Goal: Contribute content: Contribute content

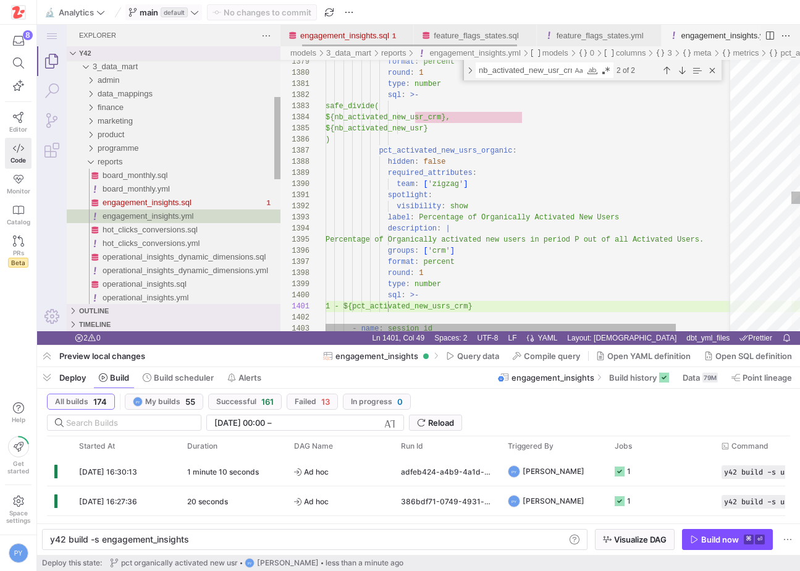
scroll to position [0, 9]
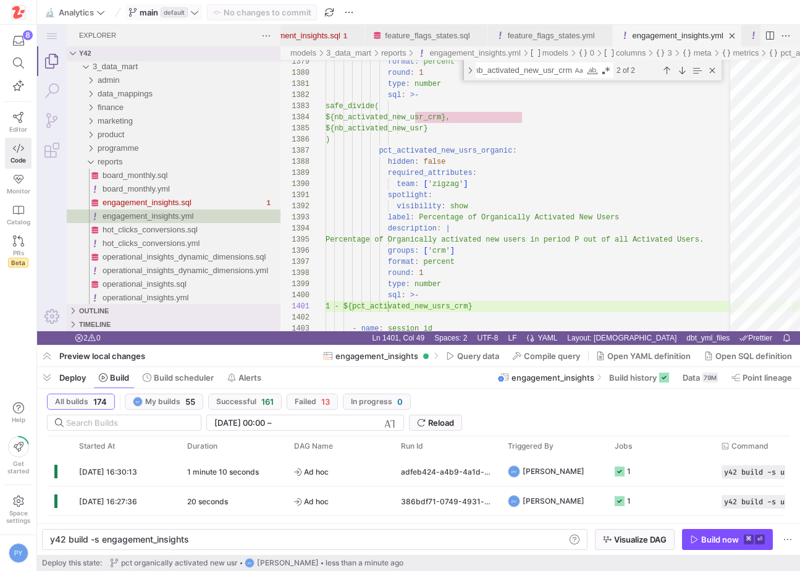
click at [153, 13] on span "main" at bounding box center [149, 12] width 19 height 10
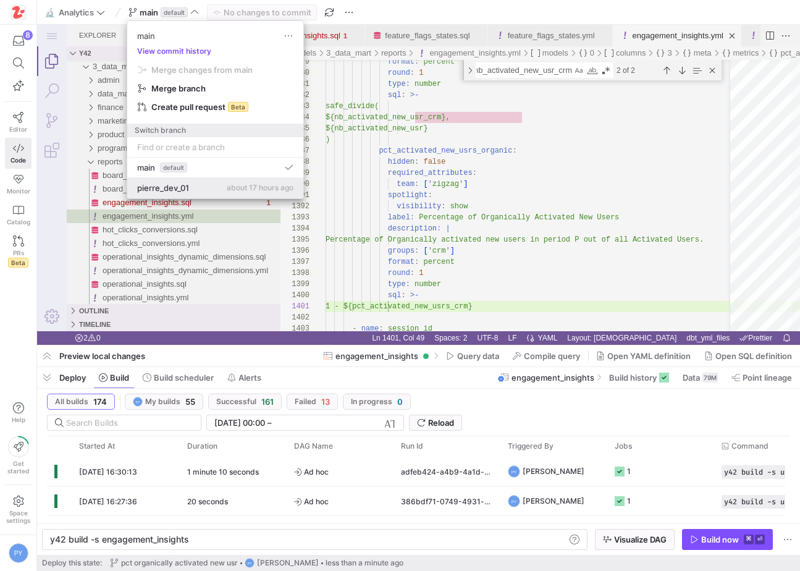
click at [197, 190] on div "pierre_dev_01 about 17 hours ago" at bounding box center [215, 188] width 156 height 10
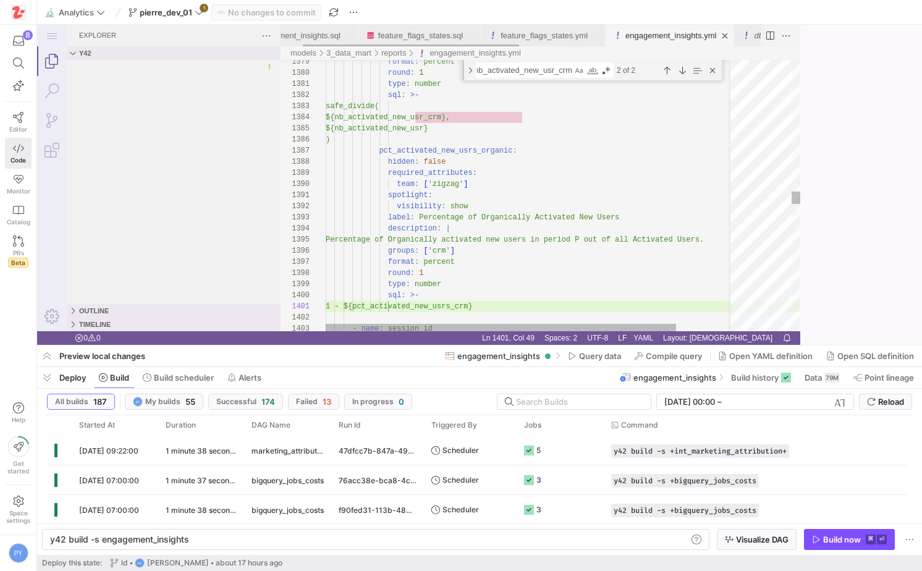
type textarea "y42 build -s user_properties_engagement"
click at [203, 15] on icon at bounding box center [199, 12] width 9 height 9
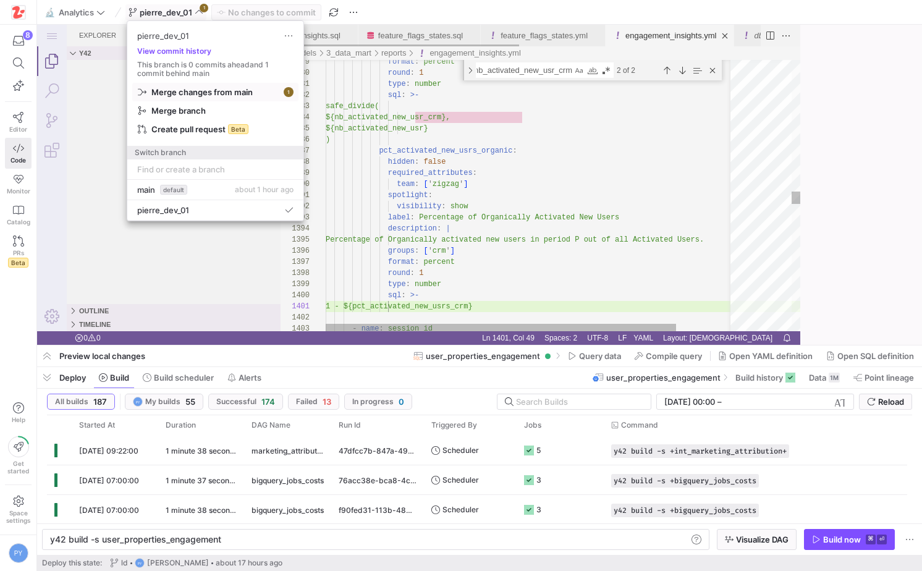
click at [274, 96] on span "Merge changes from main" at bounding box center [215, 92] width 155 height 10
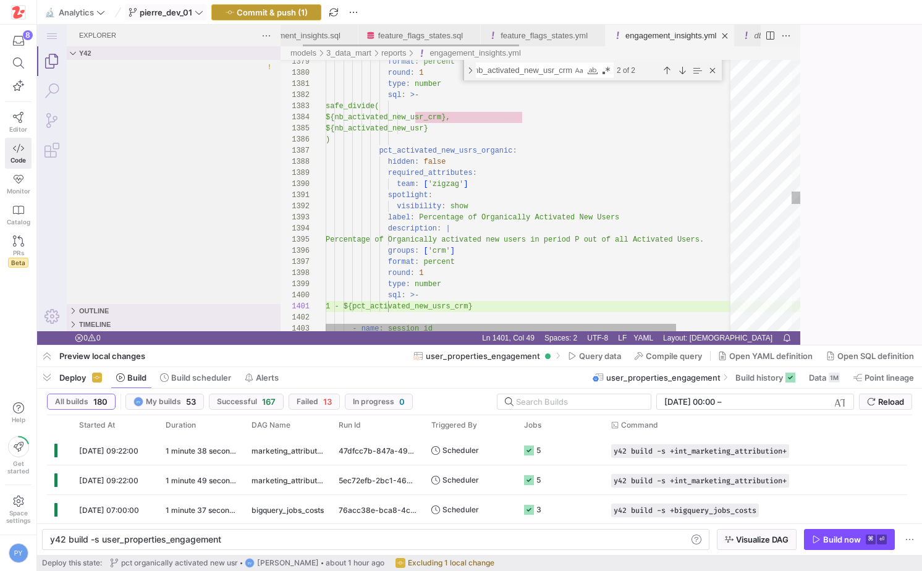
click at [285, 14] on span "Commit & push (1)" at bounding box center [272, 12] width 71 height 10
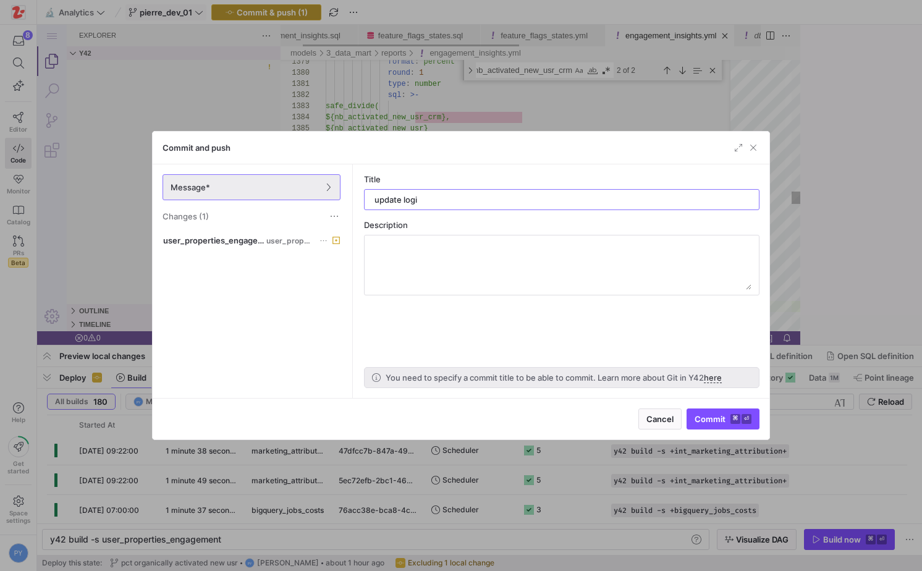
type input "update logic"
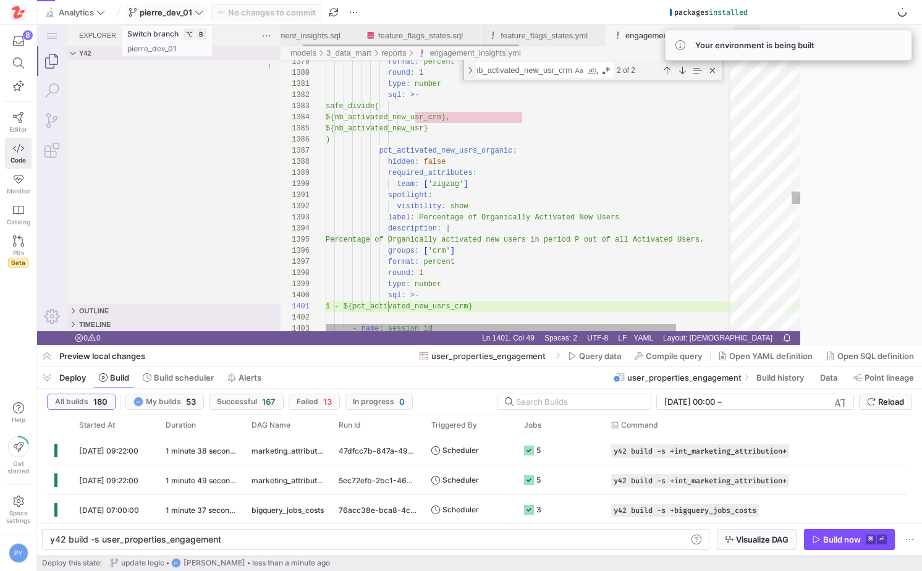
click at [198, 13] on icon at bounding box center [199, 12] width 9 height 9
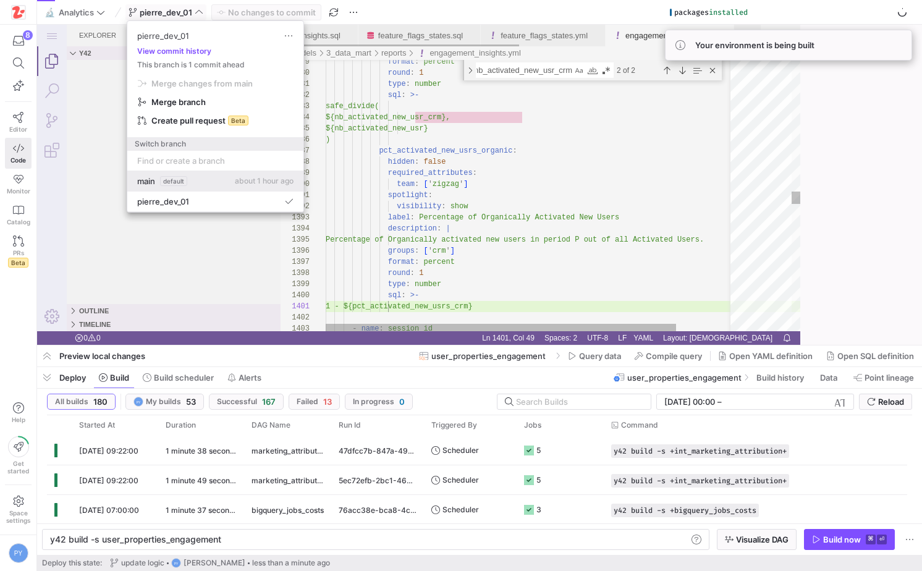
click at [199, 182] on div "main default about 1 hour ago" at bounding box center [215, 181] width 156 height 10
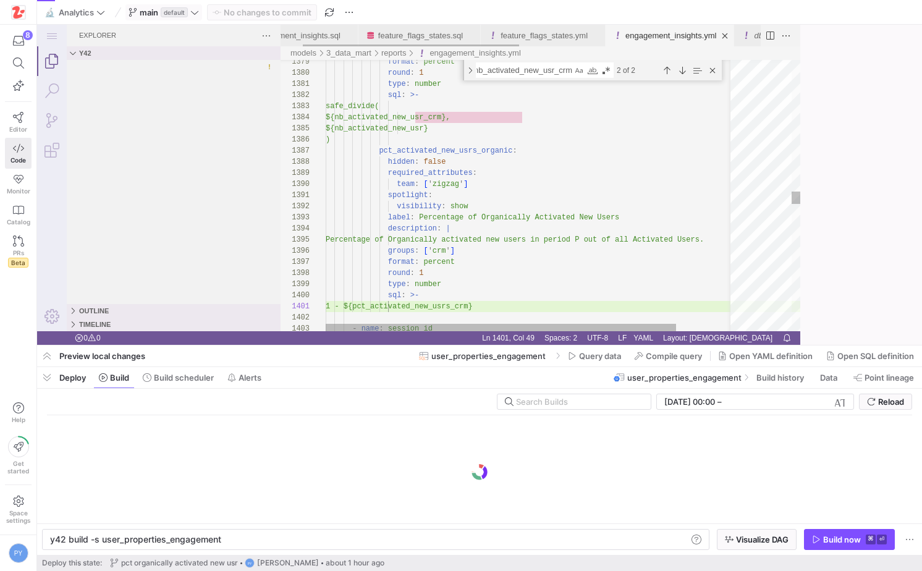
click at [197, 17] on span at bounding box center [163, 12] width 75 height 15
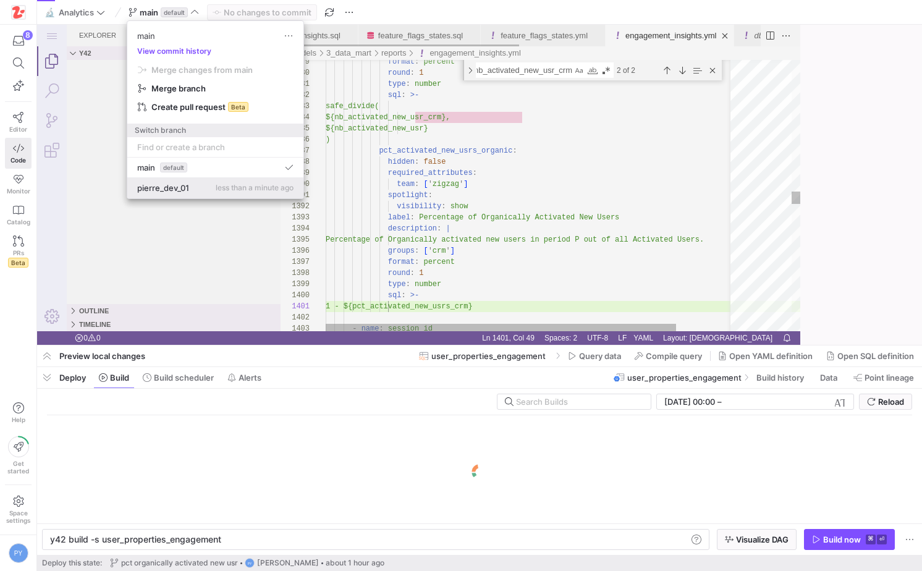
click at [182, 188] on span "pierre_dev_01" at bounding box center [163, 188] width 52 height 10
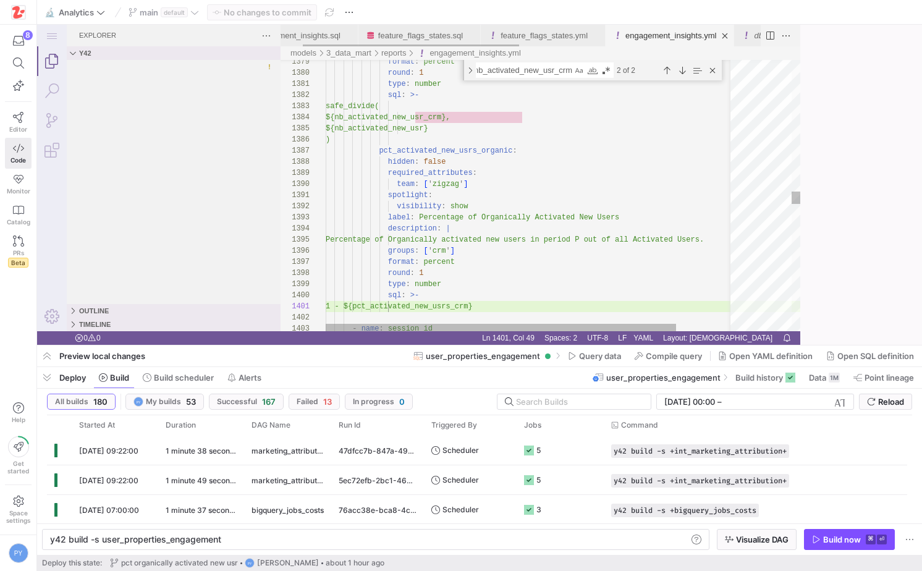
click at [197, 13] on div "main default" at bounding box center [163, 12] width 77 height 16
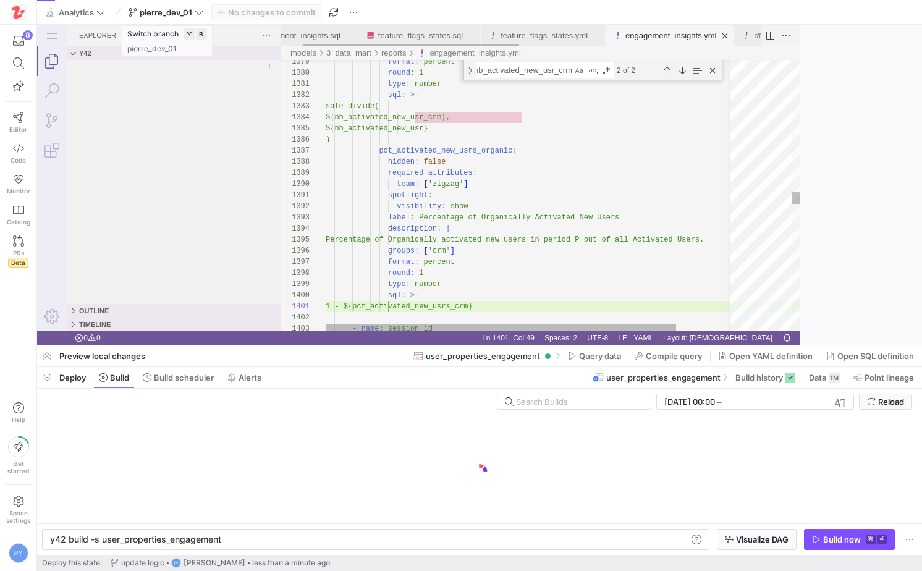
click at [197, 13] on icon at bounding box center [199, 12] width 9 height 9
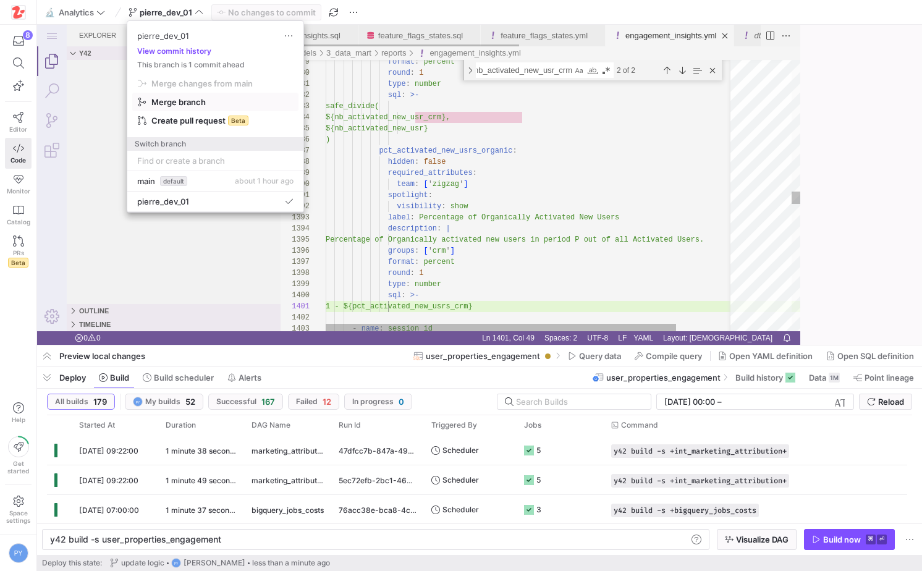
click at [208, 88] on span "Merge branch" at bounding box center [215, 83] width 155 height 10
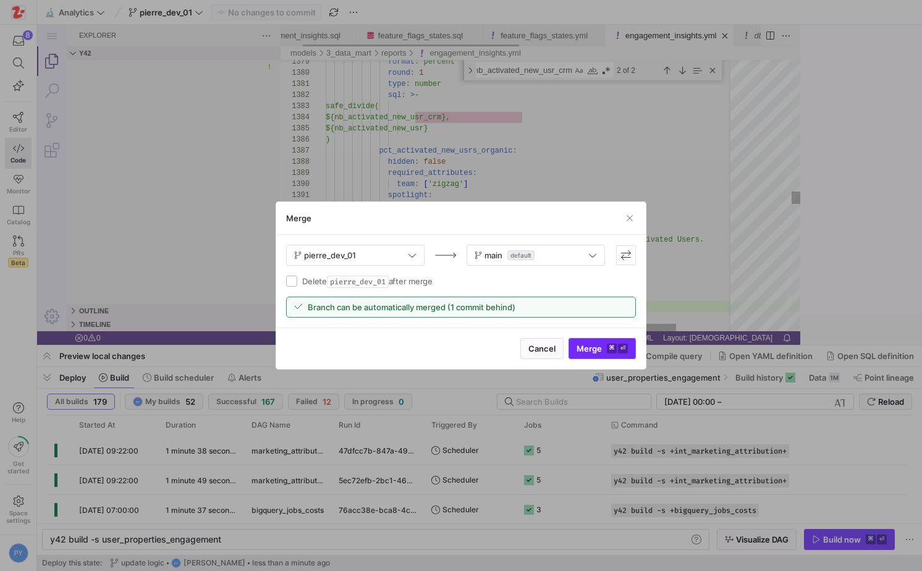
click at [617, 355] on span "submit" at bounding box center [602, 349] width 66 height 20
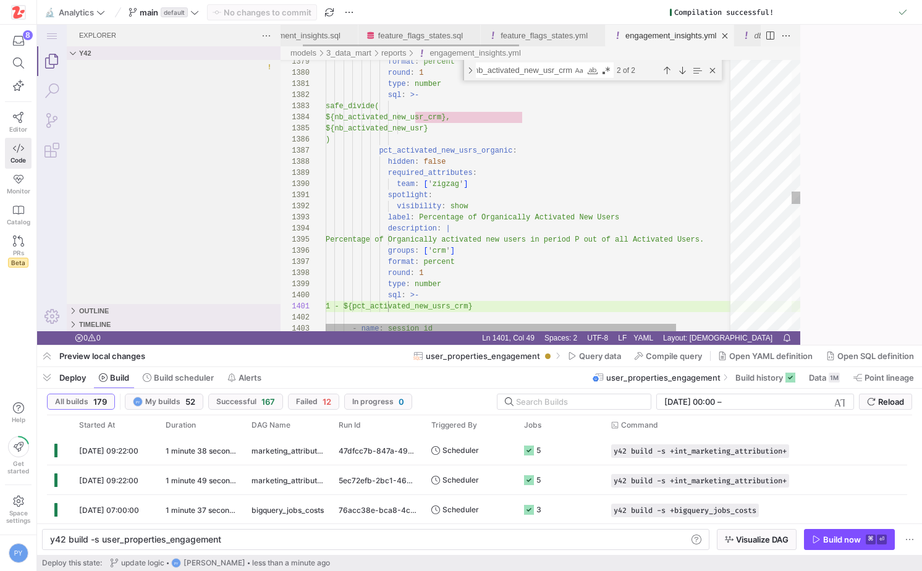
click at [800, 541] on div "Build now" at bounding box center [842, 540] width 38 height 10
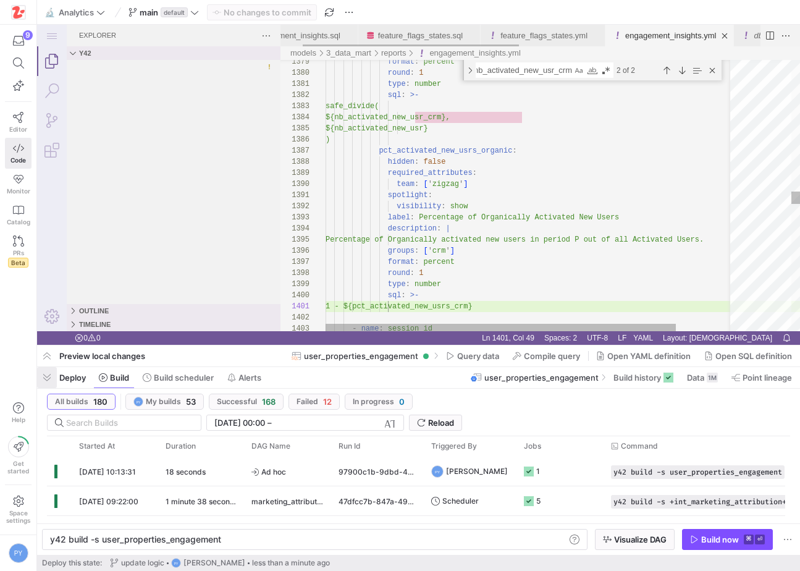
click at [48, 373] on span "button" at bounding box center [47, 377] width 20 height 21
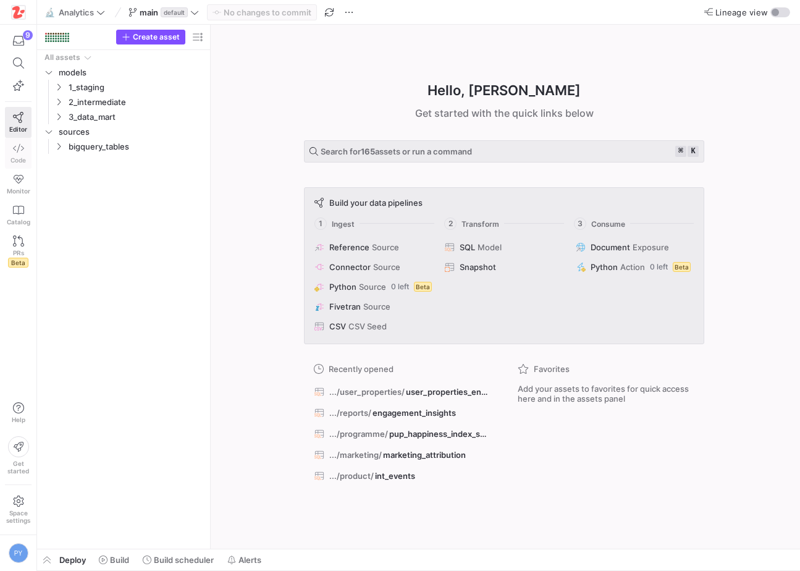
click at [14, 151] on icon at bounding box center [18, 148] width 11 height 11
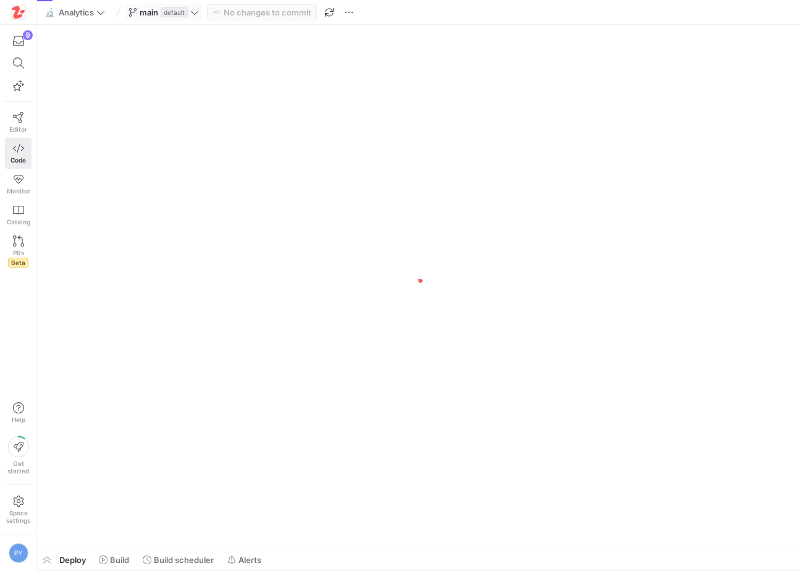
click at [158, 15] on span "main" at bounding box center [149, 12] width 19 height 10
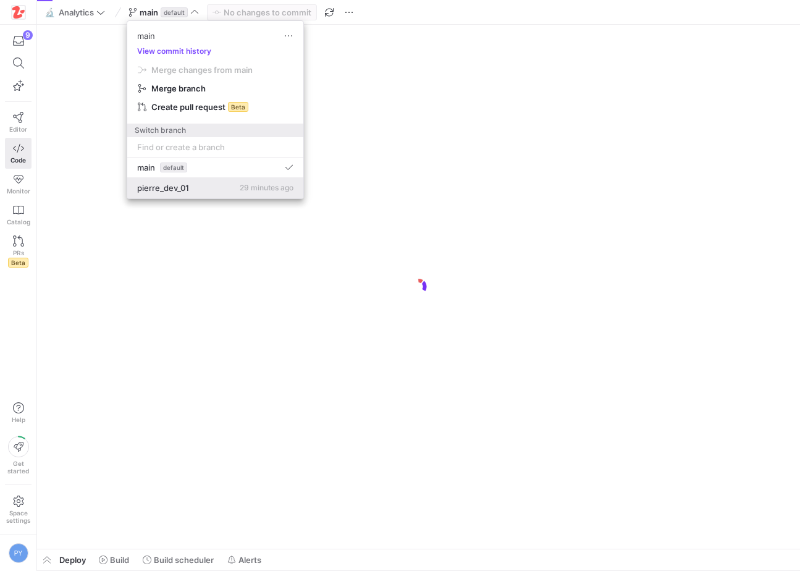
scroll to position [0, 299]
click at [179, 183] on span "pierre_dev_01" at bounding box center [163, 188] width 52 height 10
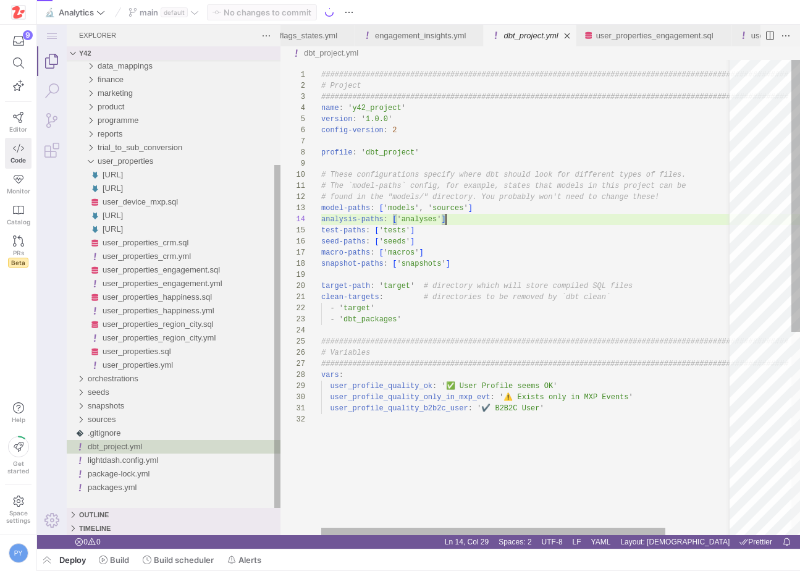
scroll to position [33, 125]
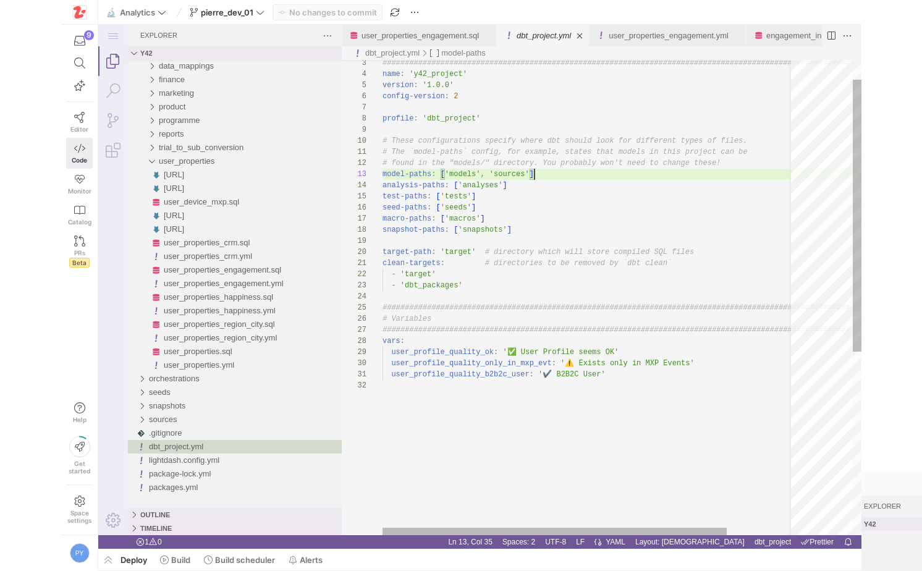
scroll to position [78, 22]
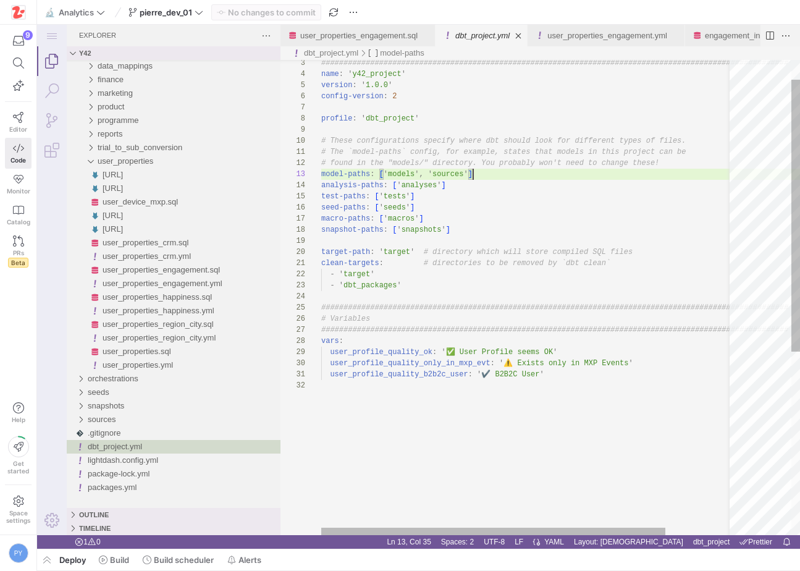
click at [536, 337] on div "################################################## ############################…" at bounding box center [568, 440] width 495 height 829
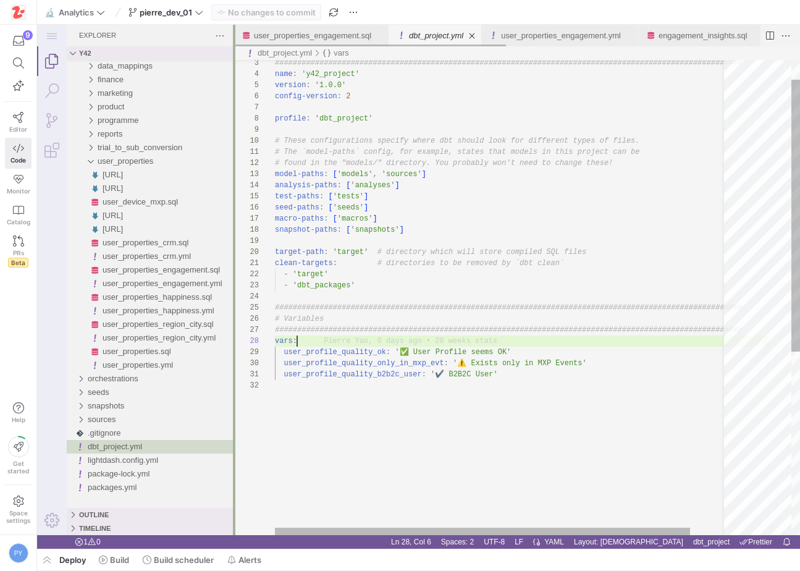
drag, startPoint x: 279, startPoint y: 226, endPoint x: 233, endPoint y: 226, distance: 46.4
click at [233, 226] on div at bounding box center [234, 280] width 2 height 511
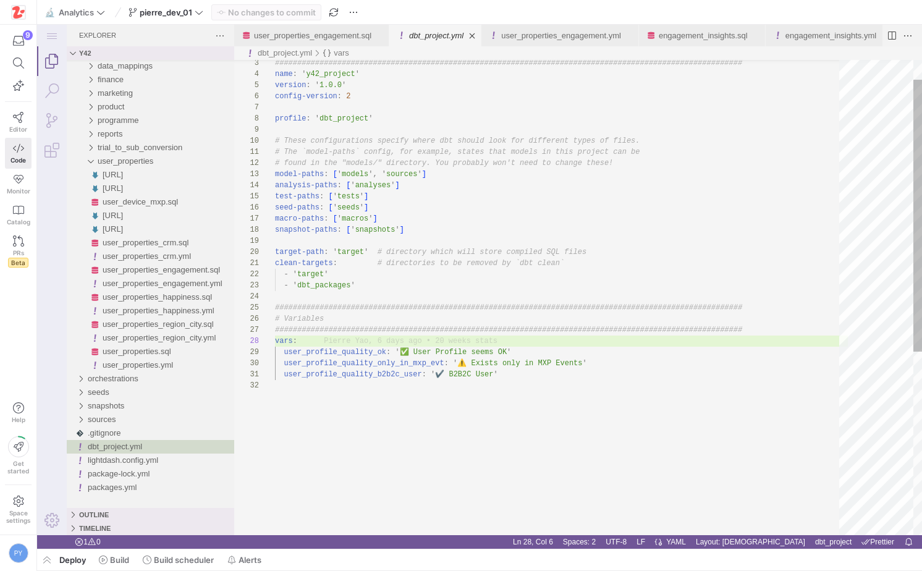
type textarea "# The `model-paths` config, for example, states that models in this project can…"
click at [586, 166] on div "################################################## ############################…" at bounding box center [561, 440] width 573 height 829
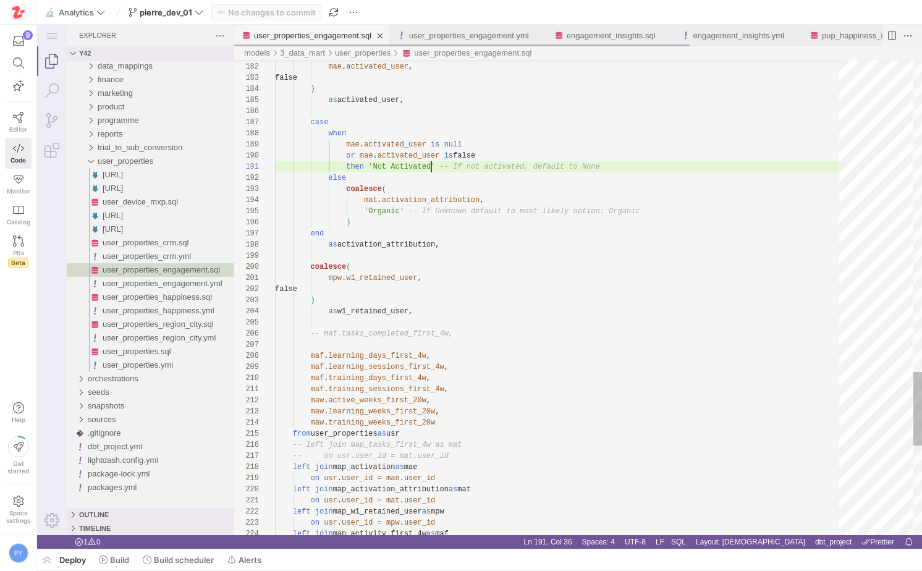
scroll to position [0, 156]
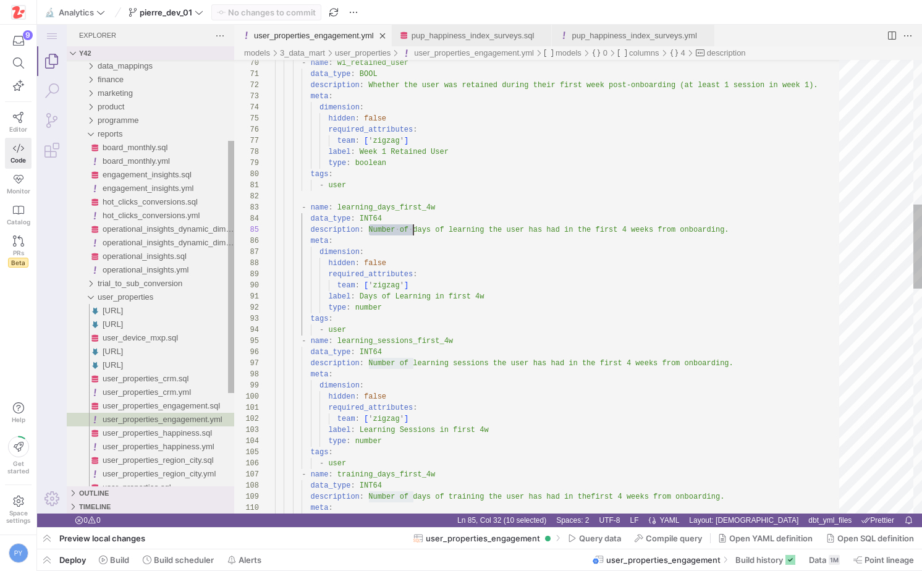
scroll to position [45, 138]
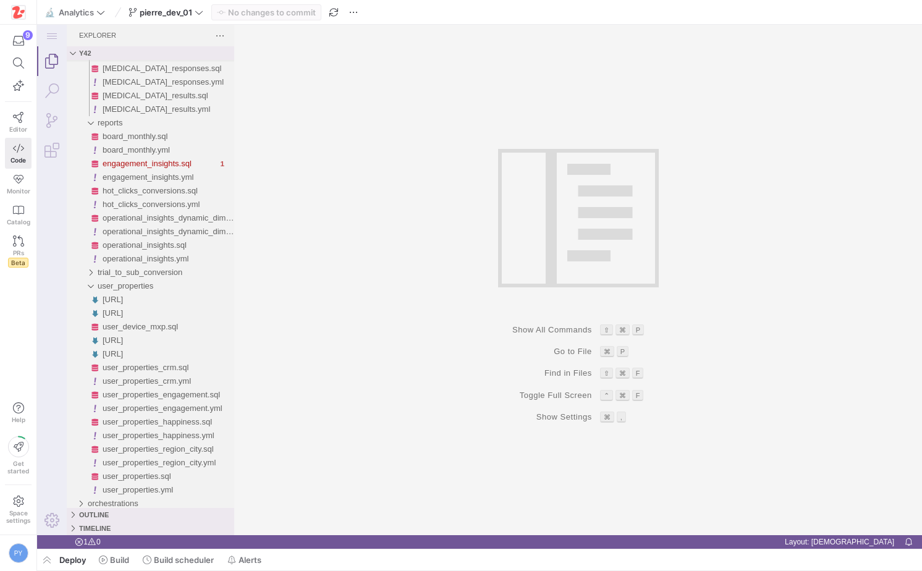
click at [453, 422] on div "Group 1 (empty)" at bounding box center [578, 280] width 688 height 511
click at [522, 532] on div "Group 1 (empty)" at bounding box center [578, 280] width 161 height 511
click at [164, 242] on span "operational_insights.sql" at bounding box center [145, 244] width 84 height 9
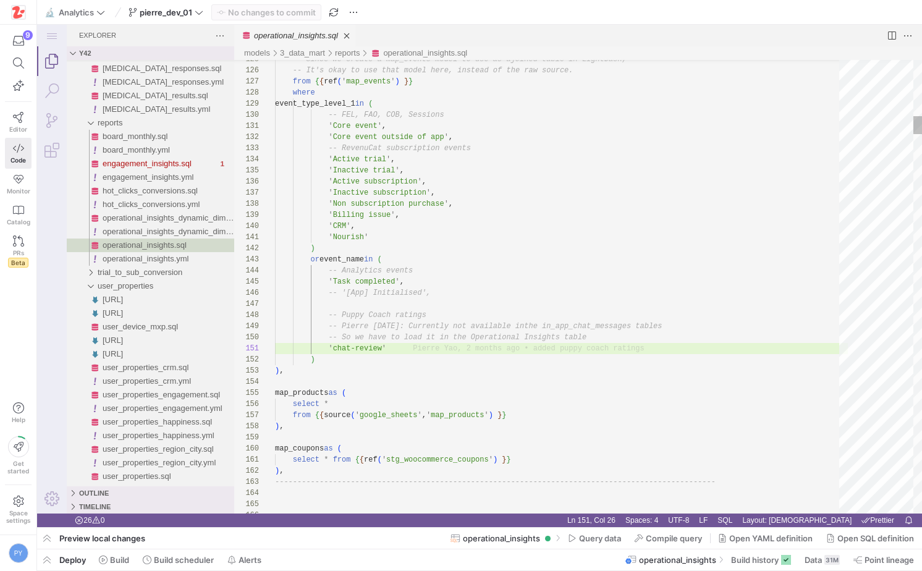
scroll to position [0, 112]
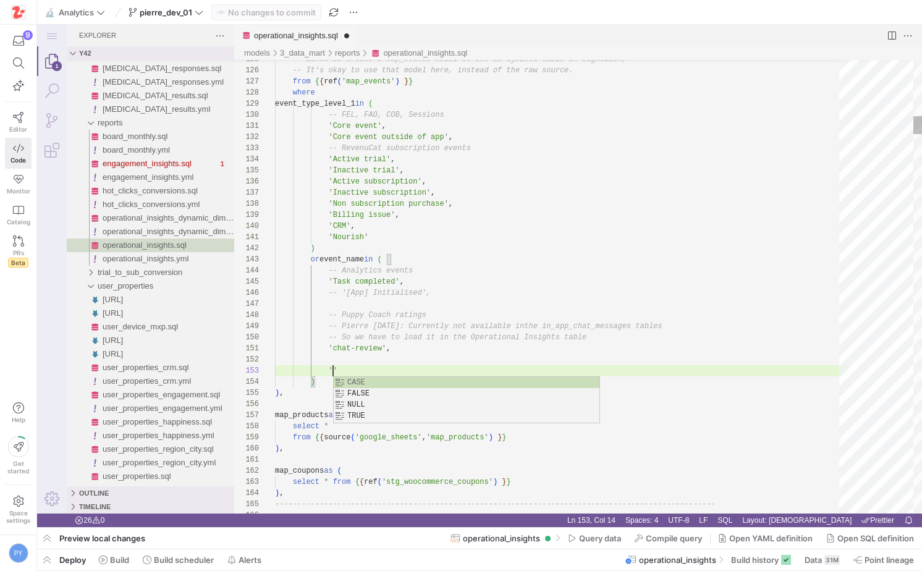
paste textarea "[Chat] Error"
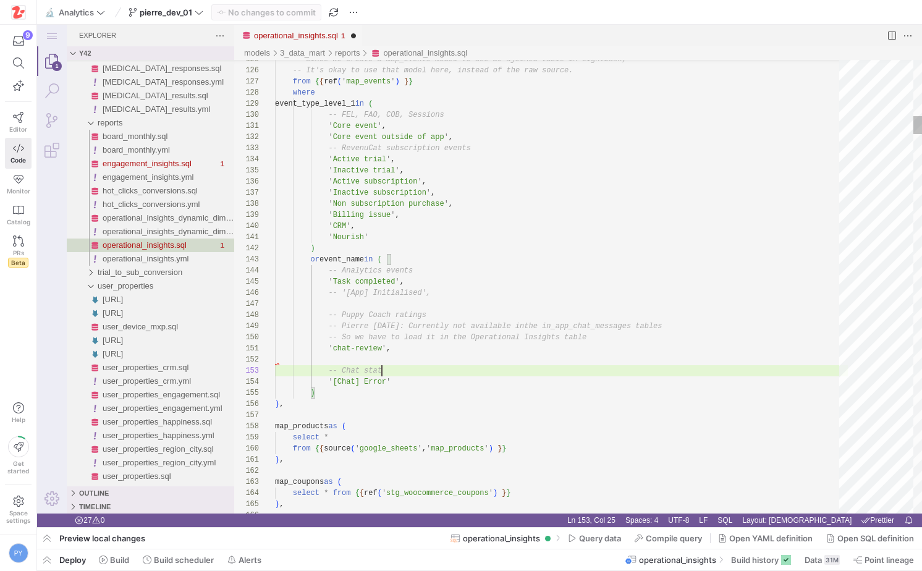
scroll to position [22, 112]
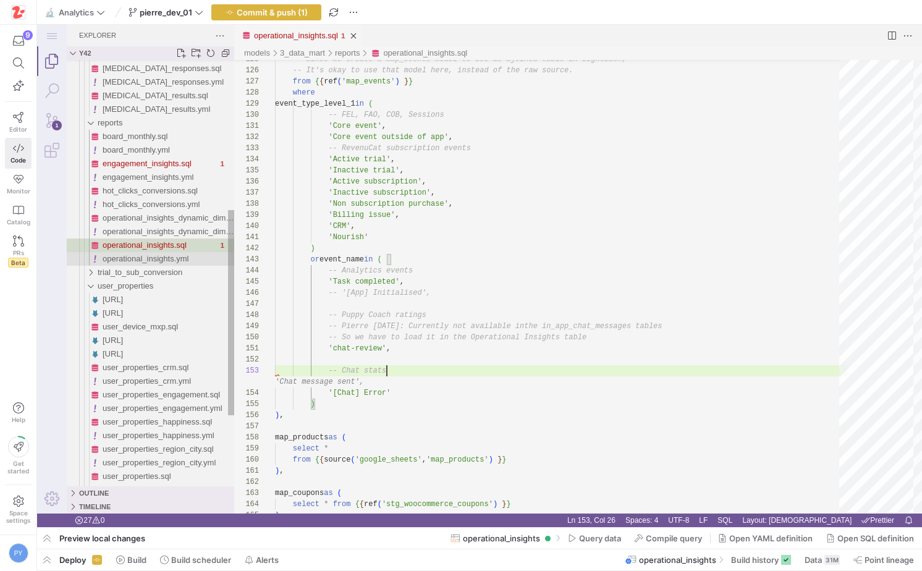
type textarea "'chat-review', -- Chat stats '[Chat] Error' ) ), map_products as ( select * fro…"
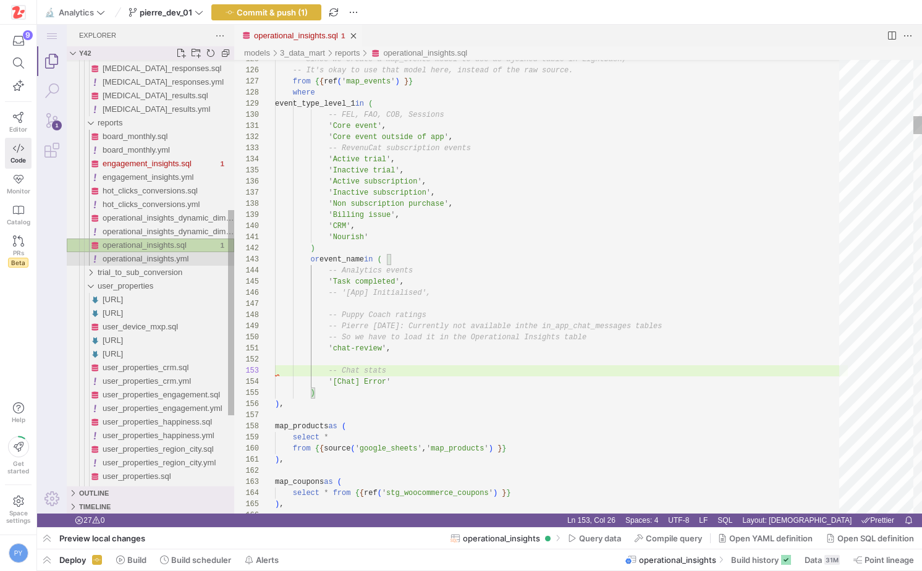
click at [160, 260] on span "operational_insights.yml" at bounding box center [146, 258] width 86 height 9
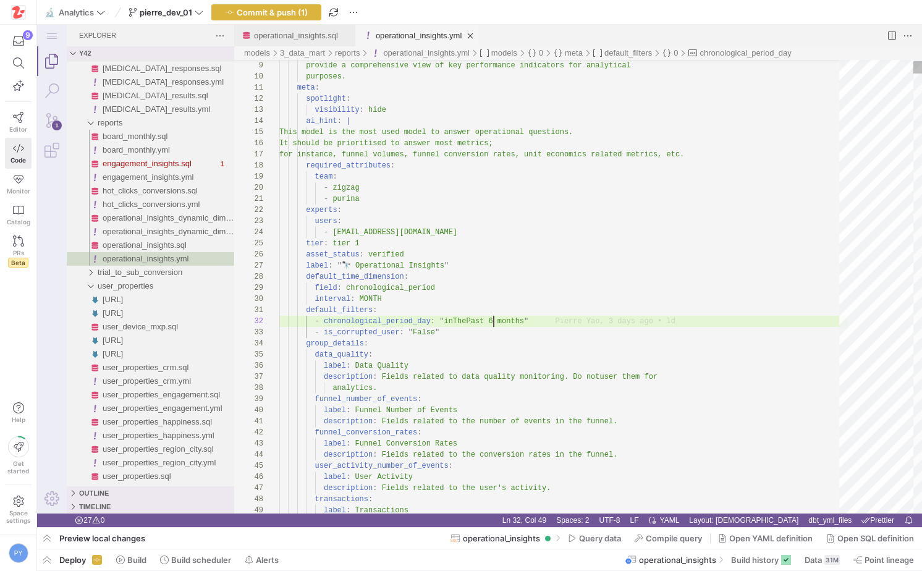
scroll to position [11, 250]
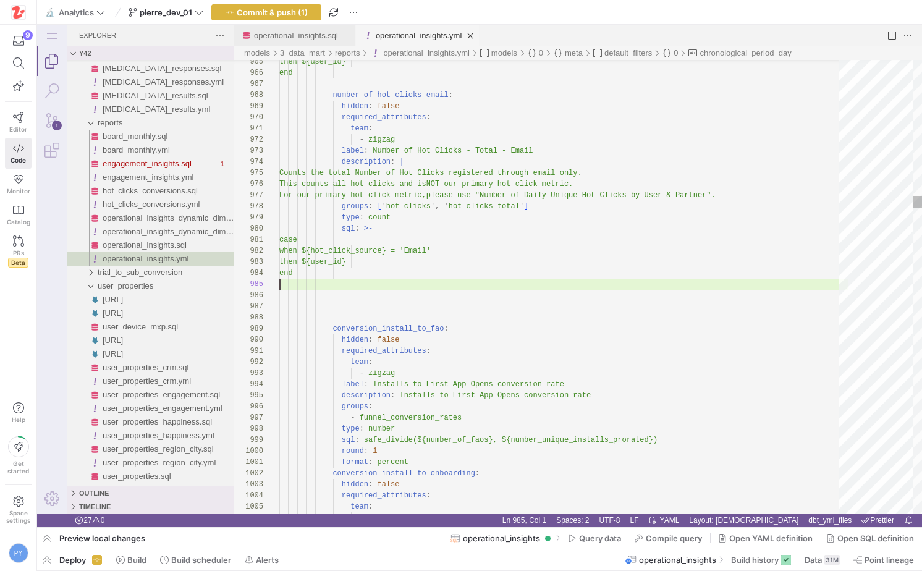
scroll to position [45, 0]
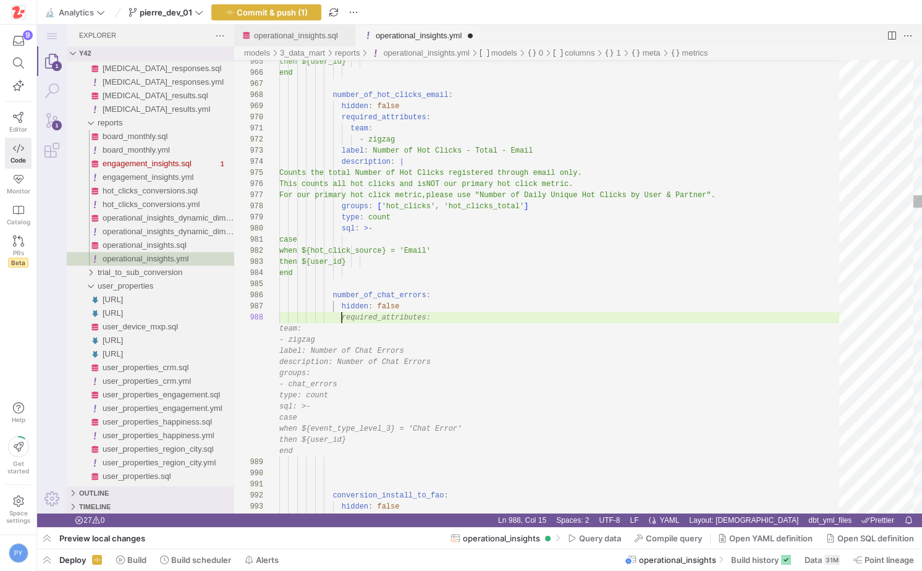
scroll to position [100, 85]
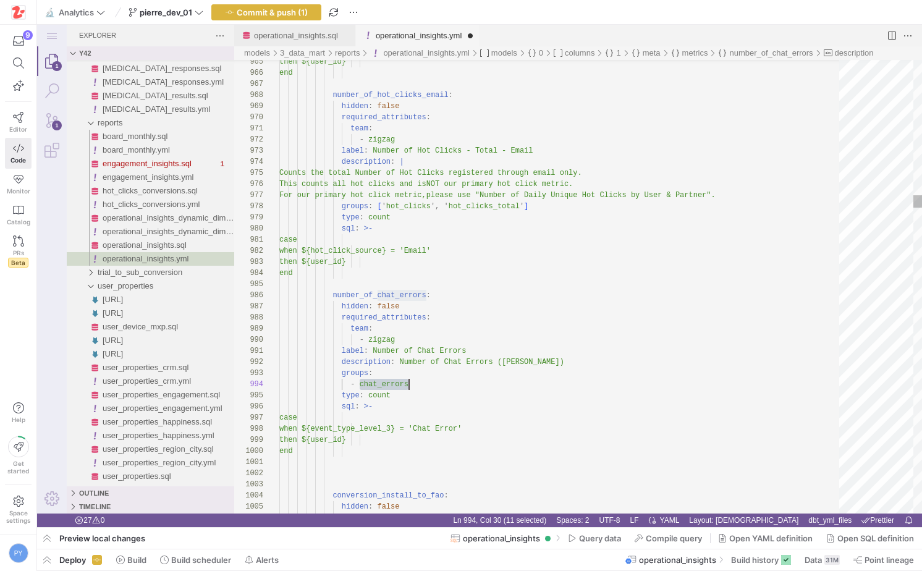
drag, startPoint x: 385, startPoint y: 385, endPoint x: 352, endPoint y: 385, distance: 33.4
type textarea "hidden: false required_attributes: team: - zigzag label: Chronological Period M…"
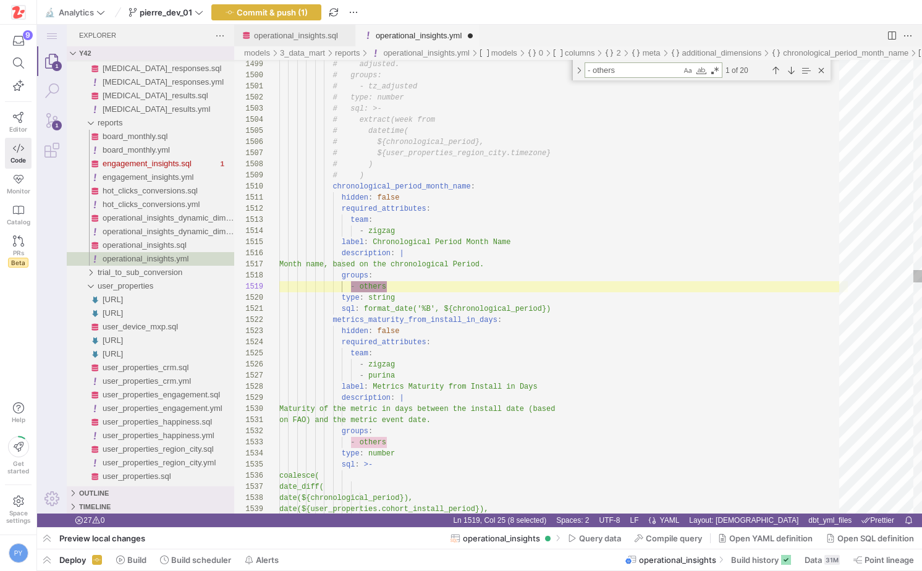
type textarea "- others"
click at [705, 72] on div "Match Whole Word (⌥⌘W)" at bounding box center [701, 70] width 12 height 12
click at [689, 72] on div "Match Case (⌥⌘C)" at bounding box center [688, 70] width 12 height 12
click at [656, 72] on textarea "- others" at bounding box center [633, 70] width 96 height 14
type textarea "label: Number of Chat Errors description: Number of Chat Errors (Ziggy AI) grou…"
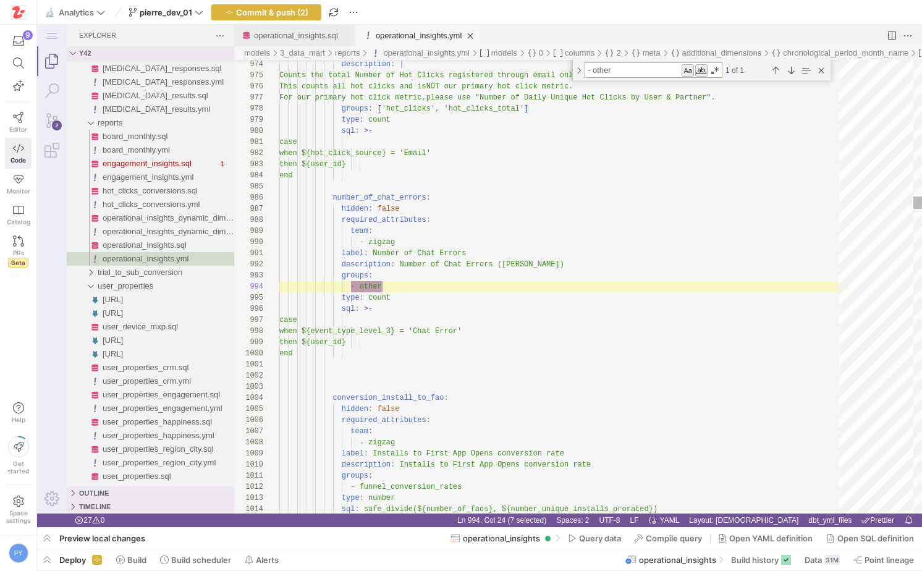
scroll to position [111, 103]
type textarea "- other"
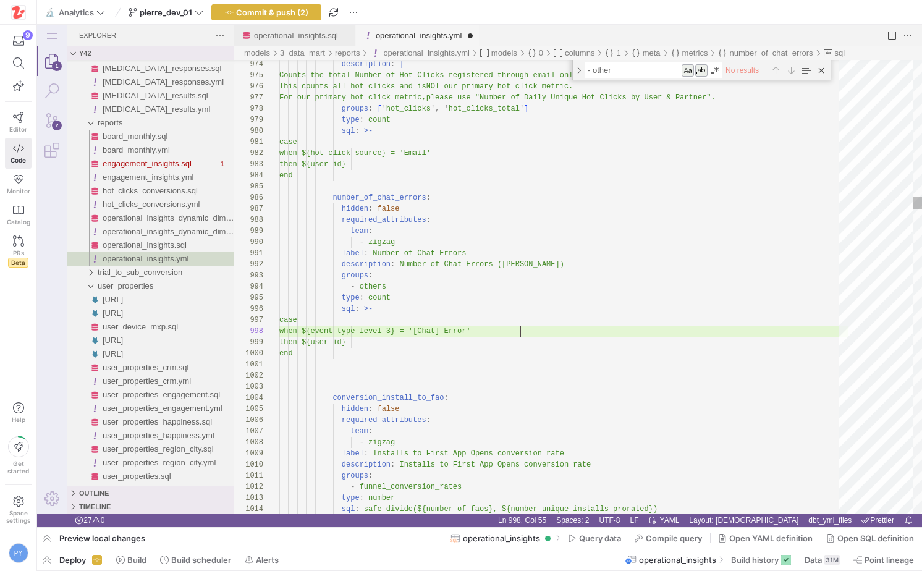
scroll to position [78, 241]
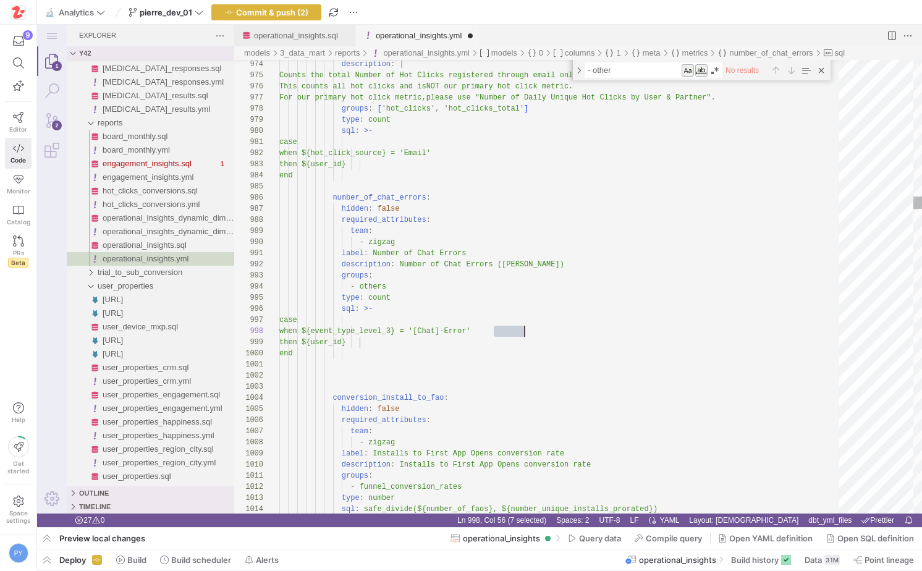
scroll to position [78, 268]
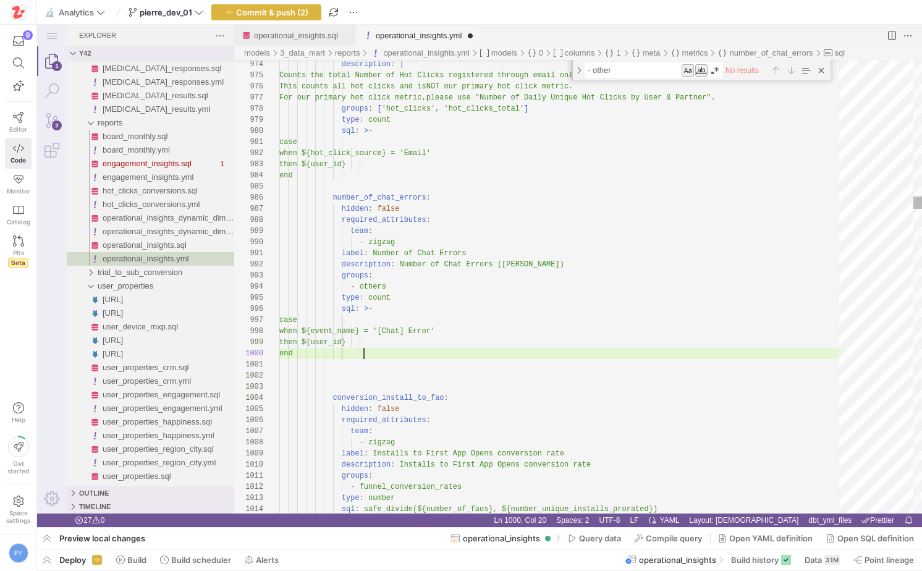
scroll to position [100, 85]
type textarea "label: Number of Chat Errors description: Number of Chat Errors (Ziggy AI) grou…"
click at [314, 15] on span "button" at bounding box center [266, 12] width 109 height 15
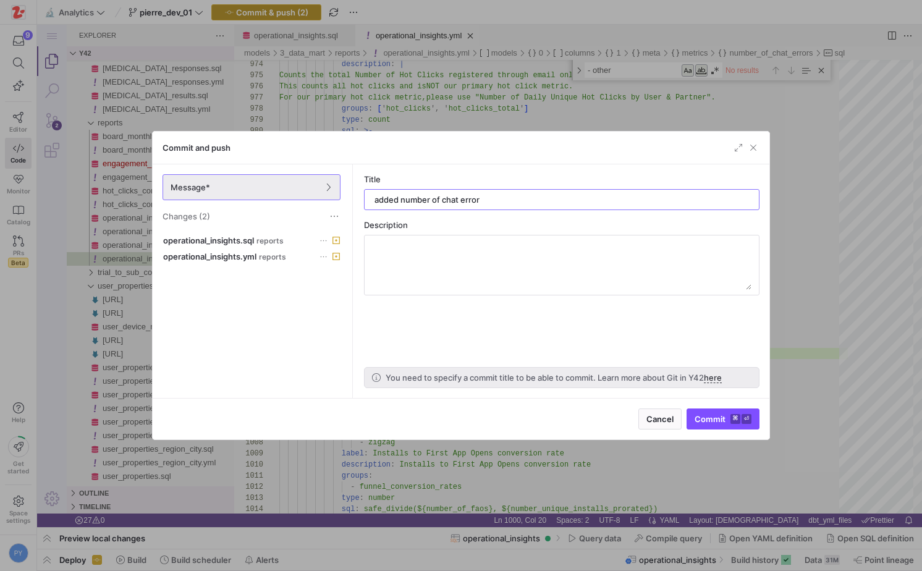
type input "added number of chat errors"
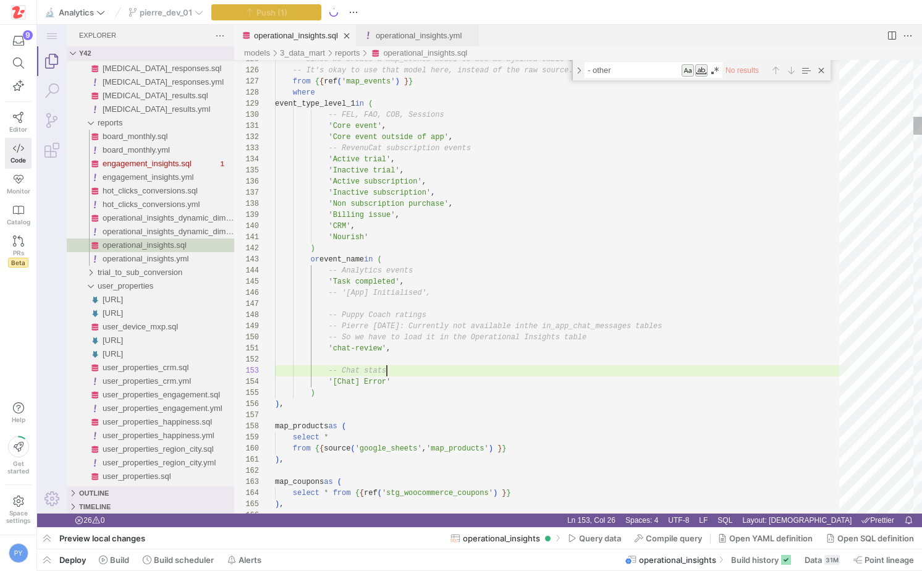
click at [311, 40] on div "operational_insights.sql" at bounding box center [296, 36] width 84 height 22
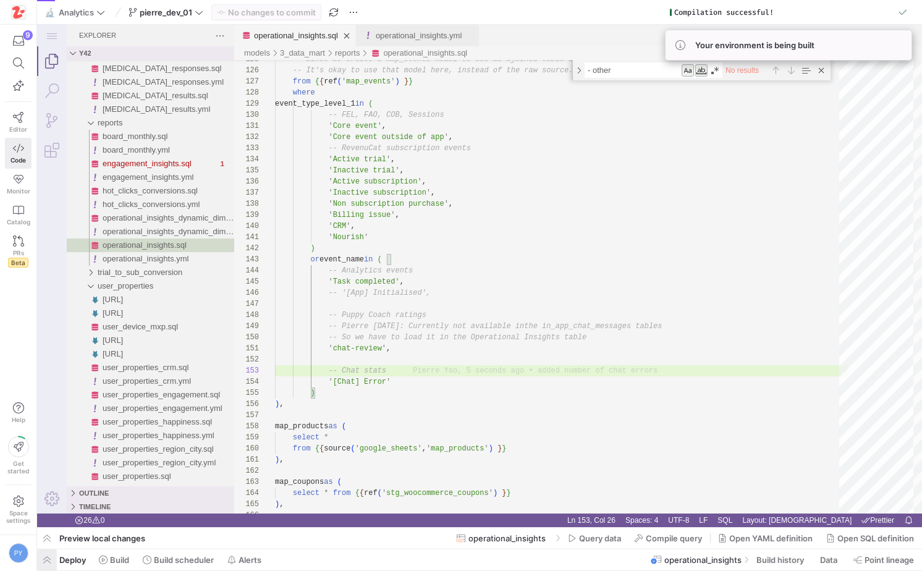
click at [42, 558] on span "button" at bounding box center [47, 559] width 20 height 21
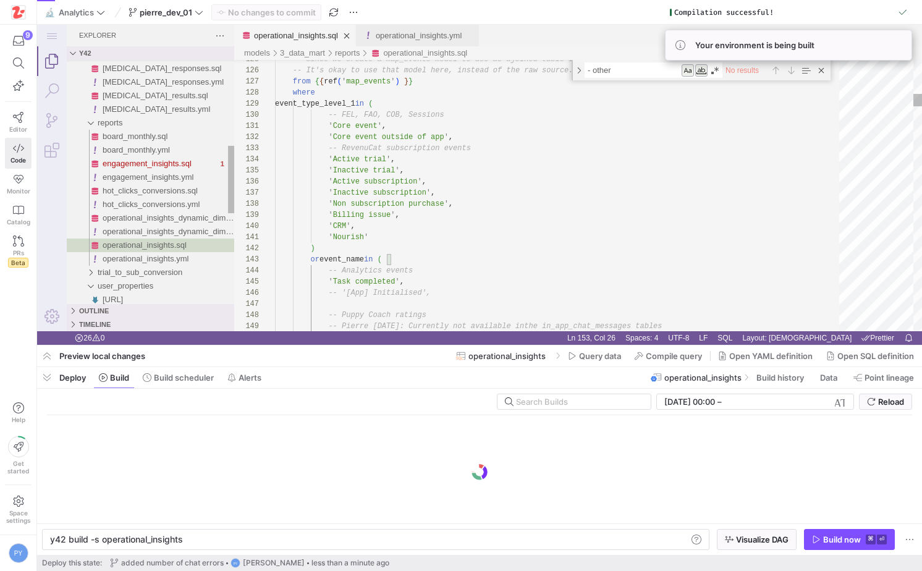
scroll to position [0, 133]
click at [800, 535] on icon "button" at bounding box center [816, 539] width 9 height 9
